Goal: Information Seeking & Learning: Learn about a topic

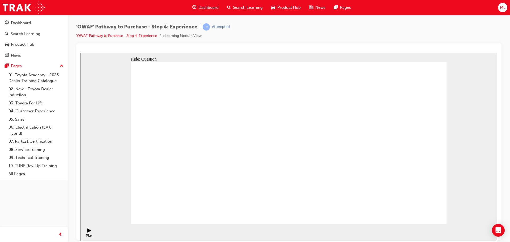
checkbox input "true"
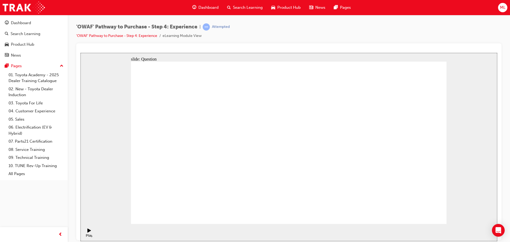
drag, startPoint x: 394, startPoint y: 152, endPoint x: 200, endPoint y: 169, distance: 194.5
drag, startPoint x: 406, startPoint y: 155, endPoint x: 209, endPoint y: 171, distance: 197.3
drag, startPoint x: 401, startPoint y: 147, endPoint x: 310, endPoint y: 167, distance: 93.4
drag, startPoint x: 398, startPoint y: 151, endPoint x: 207, endPoint y: 166, distance: 191.4
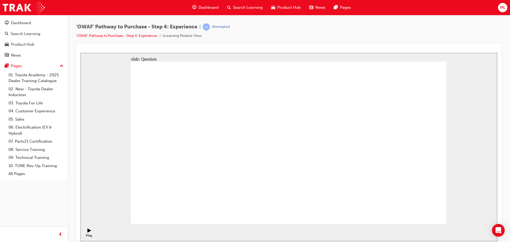
drag, startPoint x: 399, startPoint y: 150, endPoint x: 313, endPoint y: 172, distance: 88.8
drag, startPoint x: 392, startPoint y: 154, endPoint x: 301, endPoint y: 174, distance: 92.8
drag, startPoint x: 395, startPoint y: 154, endPoint x: 192, endPoint y: 170, distance: 204.3
drag, startPoint x: 399, startPoint y: 145, endPoint x: 307, endPoint y: 165, distance: 94.3
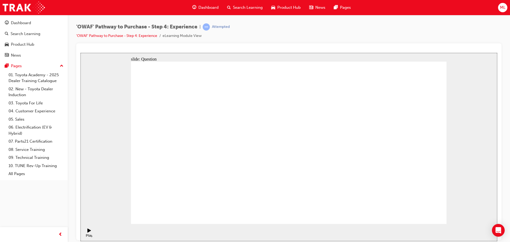
drag, startPoint x: 327, startPoint y: 182, endPoint x: 292, endPoint y: 136, distance: 57.4
drag, startPoint x: 282, startPoint y: 184, endPoint x: 349, endPoint y: 138, distance: 81.8
drag, startPoint x: 427, startPoint y: 186, endPoint x: 391, endPoint y: 140, distance: 58.5
drag, startPoint x: 387, startPoint y: 189, endPoint x: 320, endPoint y: 145, distance: 81.0
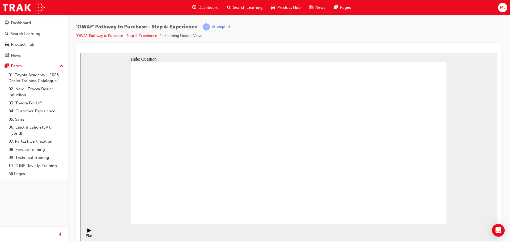
drag, startPoint x: 352, startPoint y: 179, endPoint x: 419, endPoint y: 138, distance: 78.3
drag, startPoint x: 229, startPoint y: 191, endPoint x: 270, endPoint y: 123, distance: 79.7
drag, startPoint x: 275, startPoint y: 178, endPoint x: 355, endPoint y: 126, distance: 95.3
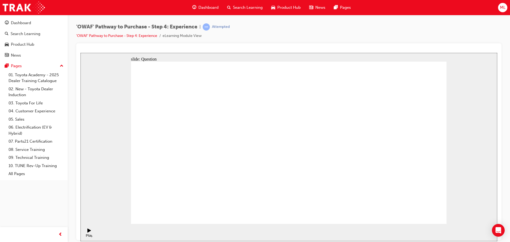
drag, startPoint x: 346, startPoint y: 192, endPoint x: 365, endPoint y: 140, distance: 55.3
radio input "true"
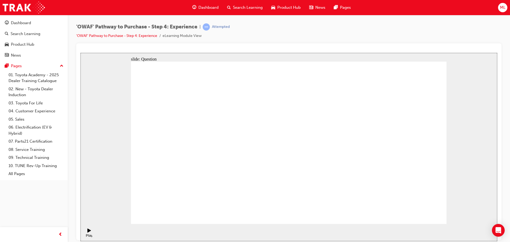
drag, startPoint x: 419, startPoint y: 208, endPoint x: 418, endPoint y: 210, distance: 2.7
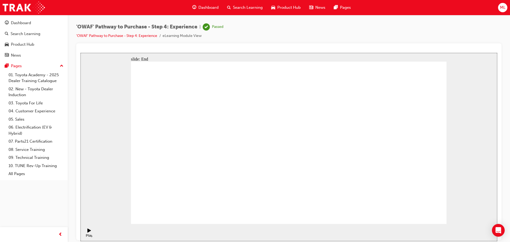
click at [245, 9] on span "Search Learning" at bounding box center [248, 8] width 30 height 6
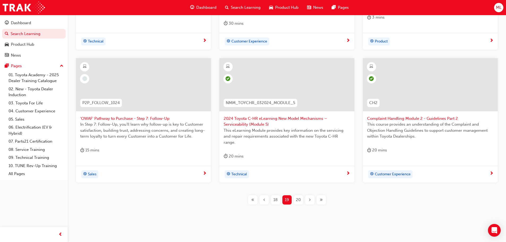
scroll to position [203, 0]
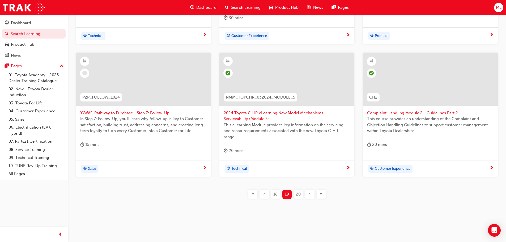
click at [111, 113] on span "'OWAF' Pathway to Purchase - Step 7: Follow-Up" at bounding box center [143, 113] width 126 height 6
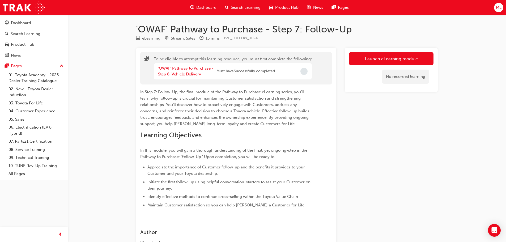
click at [178, 72] on link "'OWAF' Pathway to Purchase - Step 6: Vehicle Delivery" at bounding box center [185, 71] width 55 height 11
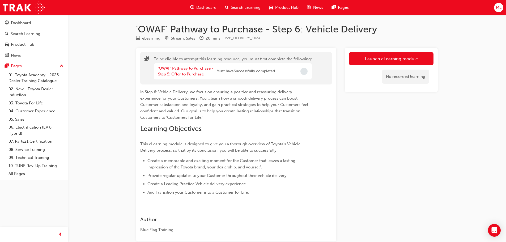
click at [178, 72] on link "'OWAF' Pathway to Purchase - Step 5: Offer to Purchase" at bounding box center [185, 71] width 55 height 11
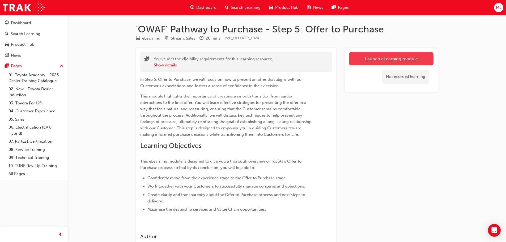
click at [399, 59] on link "Launch eLearning module" at bounding box center [391, 58] width 84 height 13
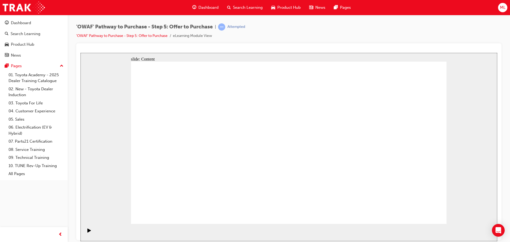
click at [88, 232] on icon "Pause (Ctrl+Alt+P)" at bounding box center [89, 230] width 2 height 4
click at [88, 231] on icon "Play (Ctrl+Alt+P)" at bounding box center [89, 230] width 4 height 4
drag, startPoint x: 307, startPoint y: 187, endPoint x: 303, endPoint y: 193, distance: 7.4
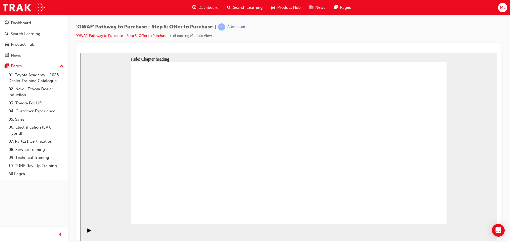
click at [370, 38] on div "'OWAF' Pathway to Purchase - Step 5: Offer to Purchase | Attempted 'OWAF' Pathw…" at bounding box center [288, 33] width 425 height 20
click at [348, 35] on div "'OWAF' Pathway to Purchase - Step 5: Offer to Purchase | Attempted 'OWAF' Pathw…" at bounding box center [288, 33] width 425 height 20
click at [340, 35] on div "'OWAF' Pathway to Purchase - Step 5: Offer to Purchase | Attempted 'OWAF' Pathw…" at bounding box center [288, 33] width 425 height 20
click at [364, 28] on div "'OWAF' Pathway to Purchase - Step 5: Offer to Purchase | Attempted 'OWAF' Pathw…" at bounding box center [288, 33] width 425 height 20
click at [378, 24] on div "'OWAF' Pathway to Purchase - Step 5: Offer to Purchase | Attempted 'OWAF' Pathw…" at bounding box center [288, 33] width 425 height 20
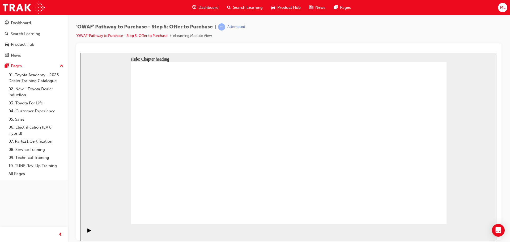
click at [359, 30] on div "'OWAF' Pathway to Purchase - Step 5: Offer to Purchase | Attempted 'OWAF' Pathw…" at bounding box center [288, 33] width 425 height 20
click at [360, 31] on div "'OWAF' Pathway to Purchase - Step 5: Offer to Purchase | Attempted 'OWAF' Pathw…" at bounding box center [288, 33] width 425 height 20
click at [402, 46] on div at bounding box center [288, 141] width 425 height 197
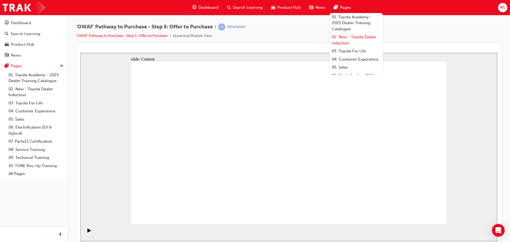
scroll to position [63, 0]
